Goal: Communication & Community: Participate in discussion

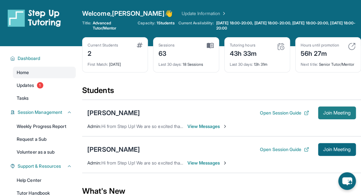
click at [334, 115] on span "Join Meeting" at bounding box center [338, 113] width 28 height 4
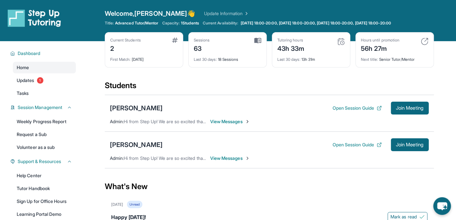
click at [231, 120] on span "View Messages" at bounding box center [230, 121] width 40 height 6
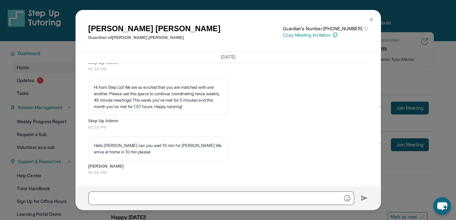
scroll to position [8674, 0]
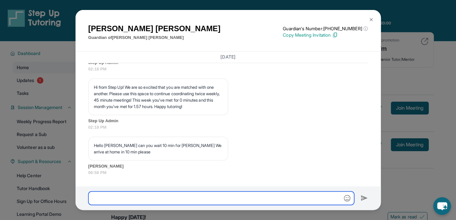
click at [107, 195] on input "text" at bounding box center [221, 197] width 266 height 13
type input "**********"
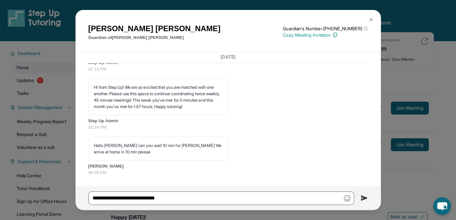
click at [364, 195] on img at bounding box center [363, 198] width 7 height 8
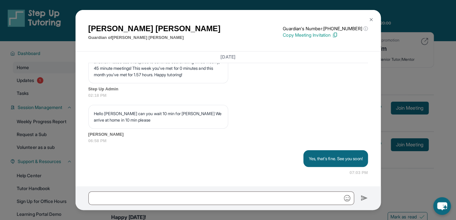
scroll to position [8706, 0]
click at [366, 21] on img at bounding box center [371, 19] width 5 height 5
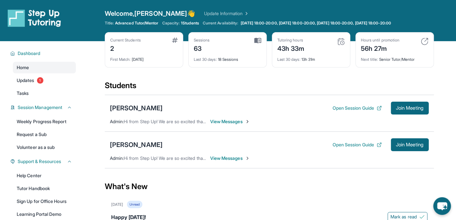
click at [235, 119] on span "View Messages" at bounding box center [230, 121] width 40 height 6
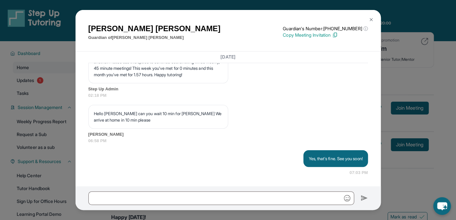
click at [366, 17] on img at bounding box center [371, 19] width 5 height 5
